Goal: Information Seeking & Learning: Learn about a topic

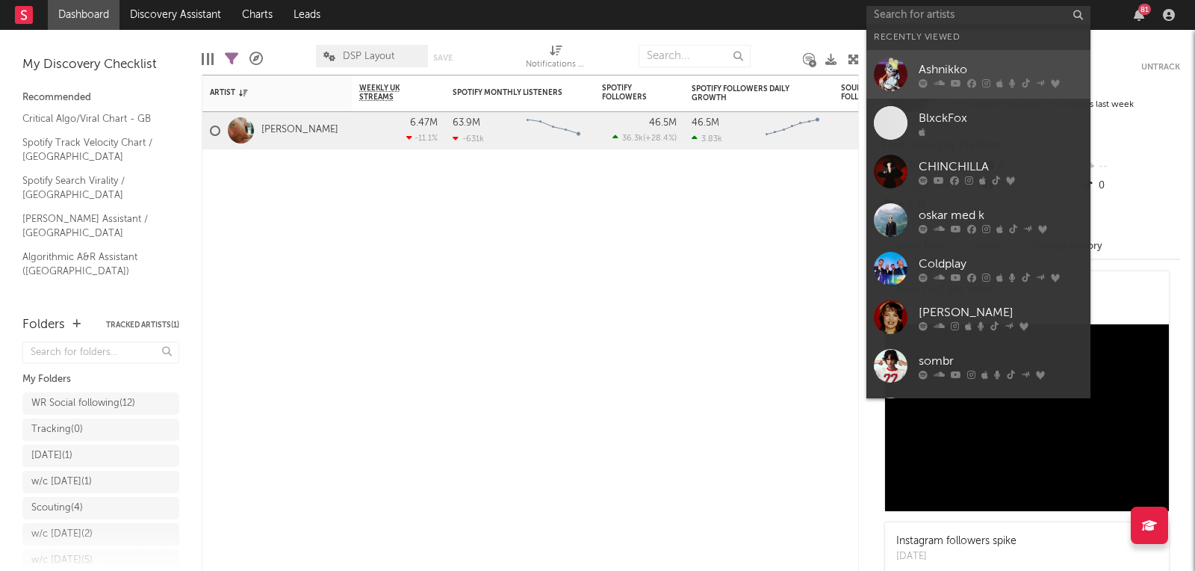
click at [892, 78] on div at bounding box center [891, 75] width 34 height 34
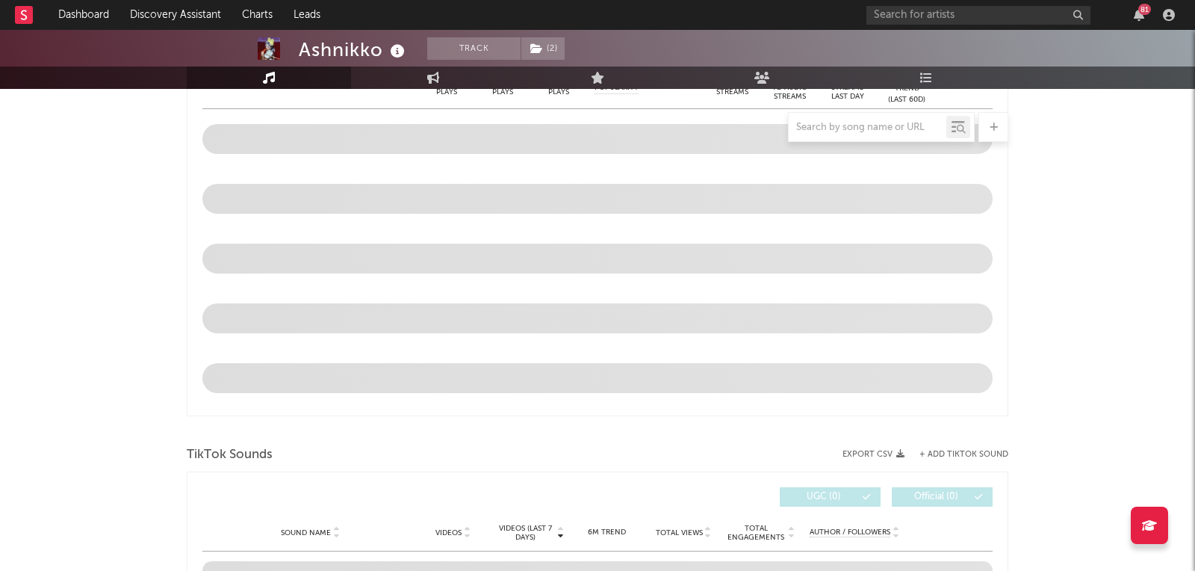
select select "6m"
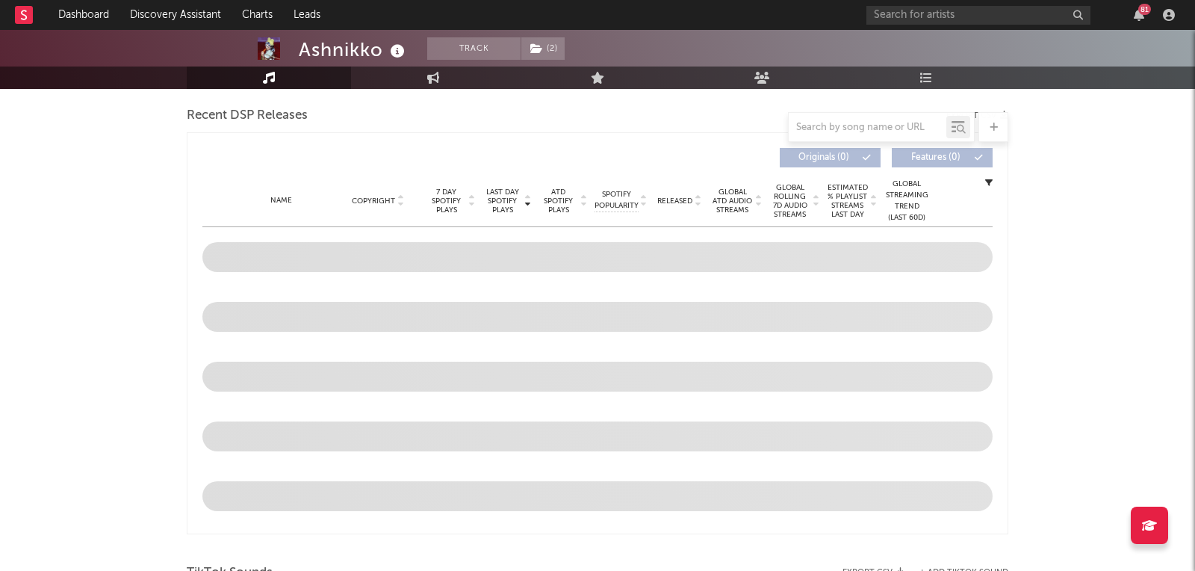
scroll to position [636, 0]
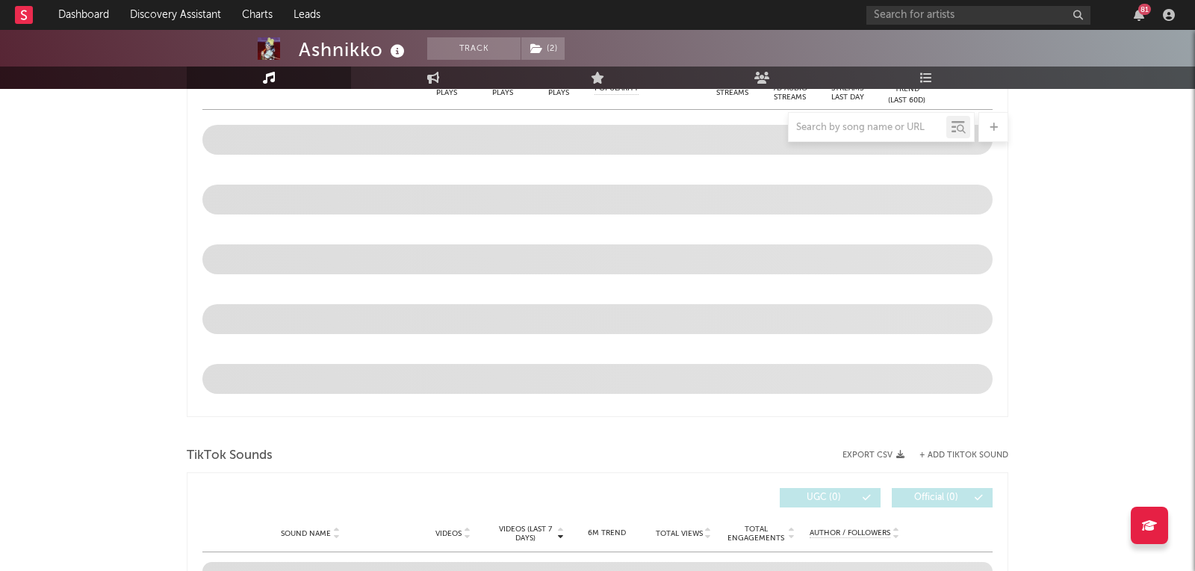
select select "6m"
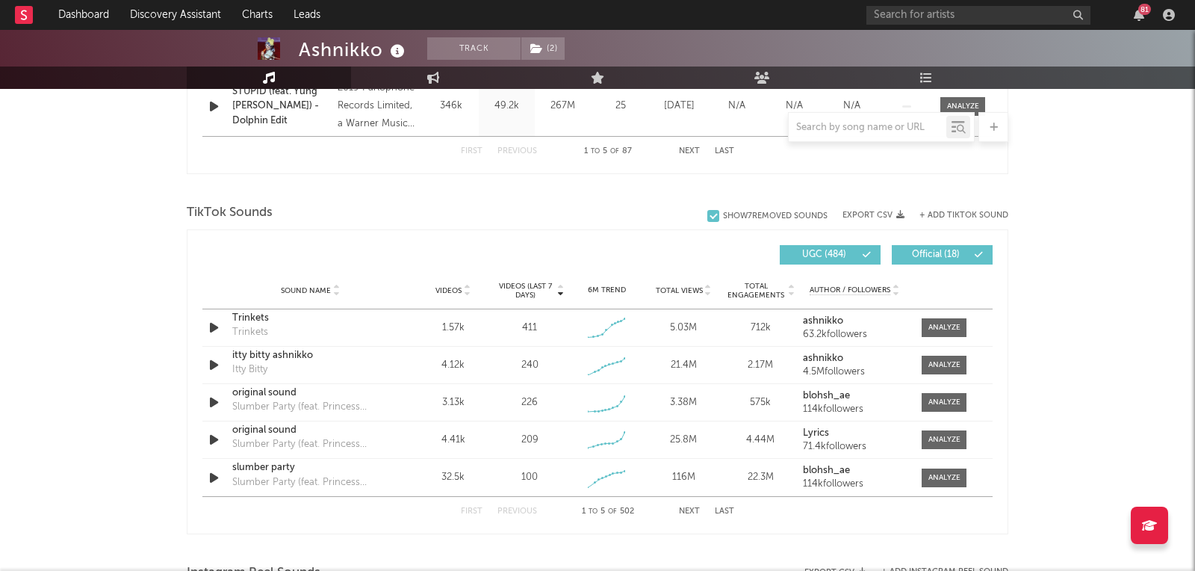
scroll to position [1044, 0]
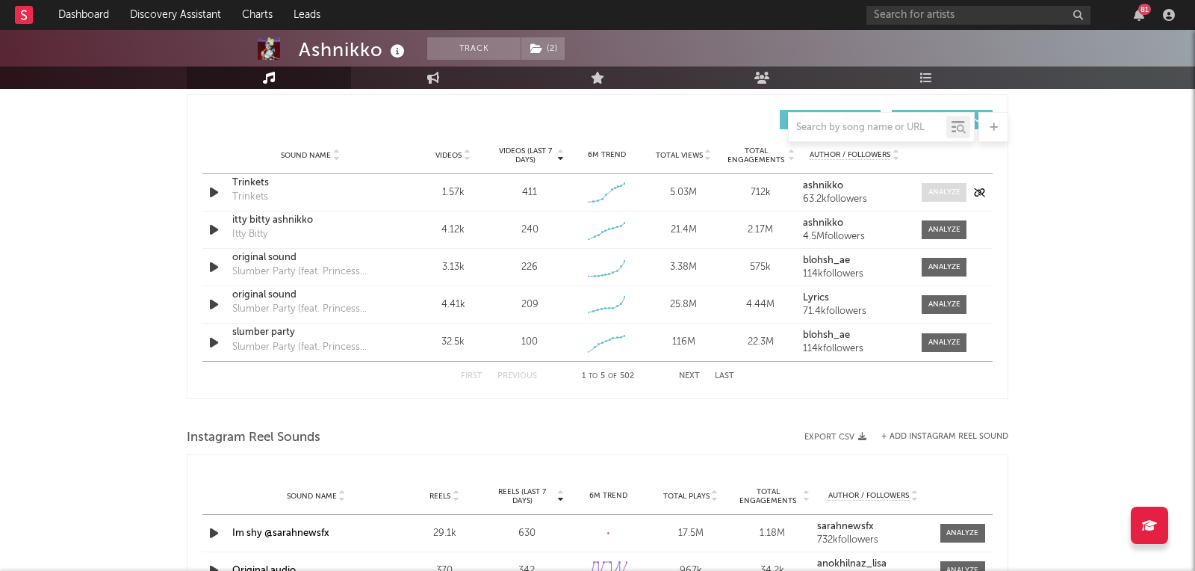
click at [950, 192] on div at bounding box center [944, 192] width 32 height 11
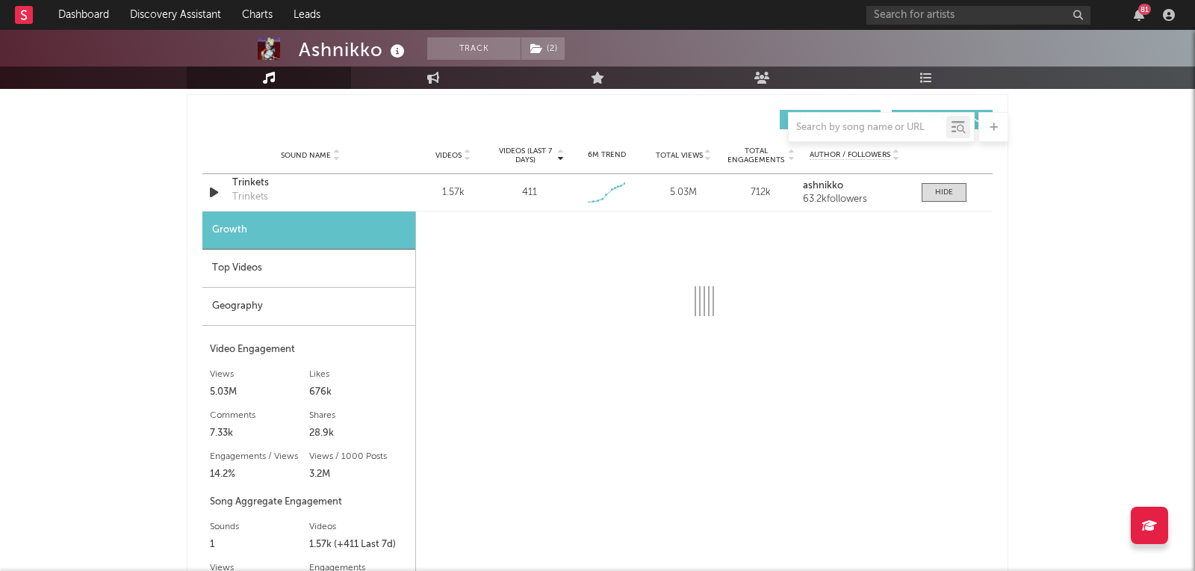
select select "1w"
